Goal: Transaction & Acquisition: Subscribe to service/newsletter

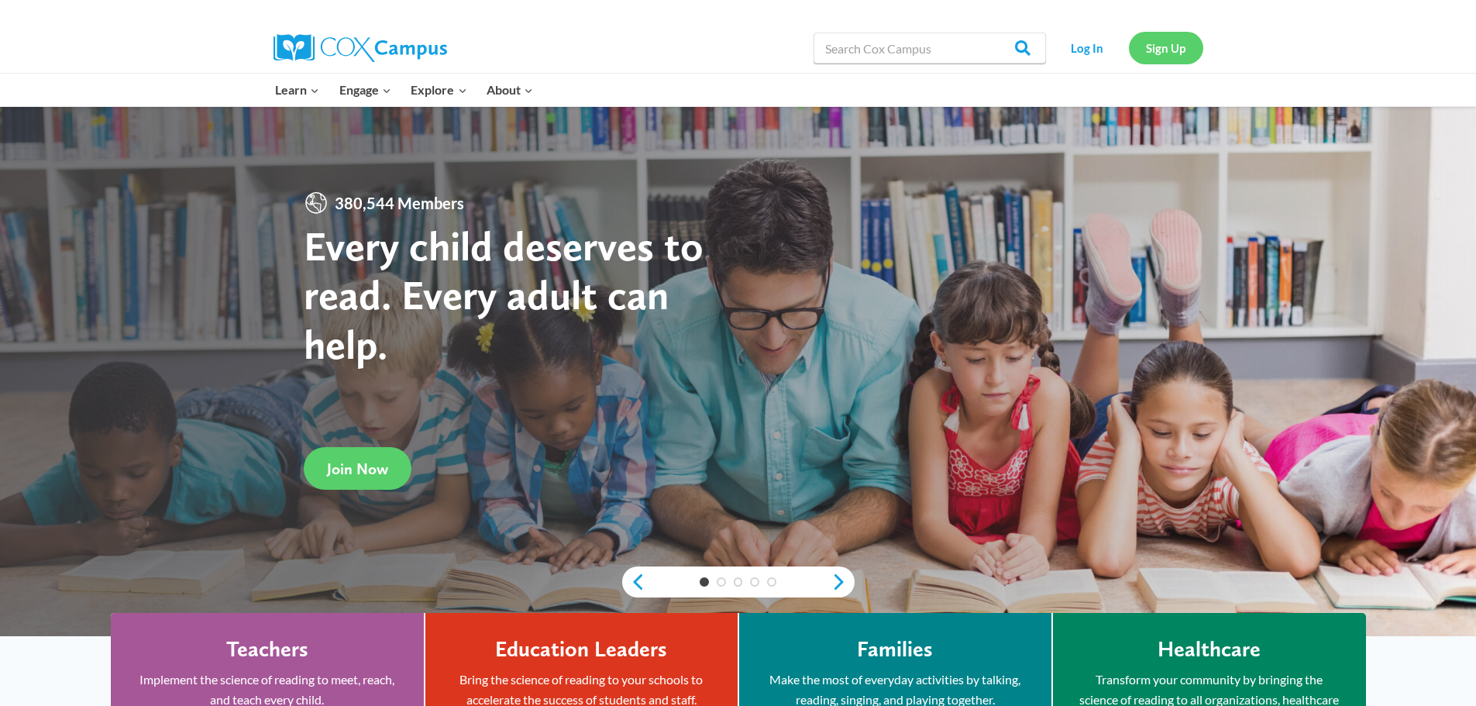
click at [1163, 51] on link "Sign Up" at bounding box center [1166, 48] width 74 height 32
click at [1167, 52] on link "Sign Up" at bounding box center [1166, 48] width 74 height 32
